Goal: Task Accomplishment & Management: Use online tool/utility

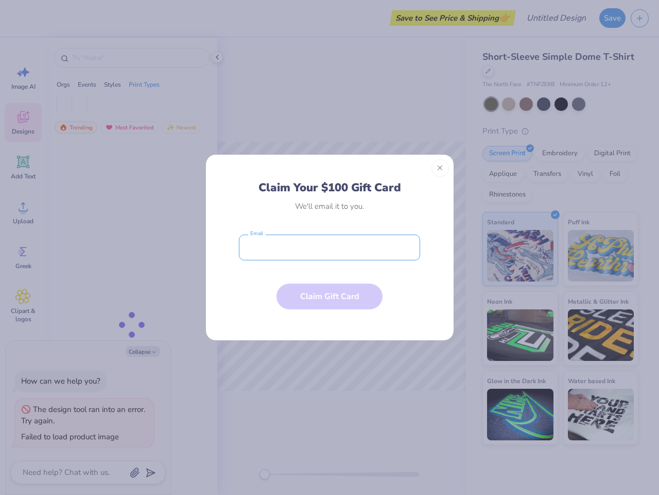
type textarea "x"
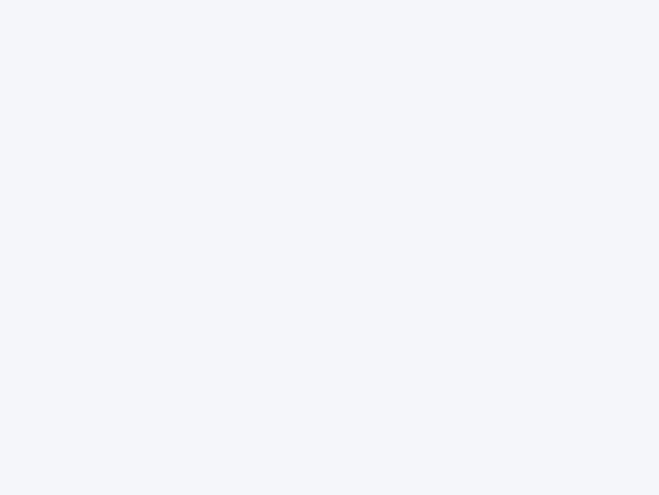
click at [330, 247] on div at bounding box center [329, 247] width 659 height 495
